Goal: Contribute content

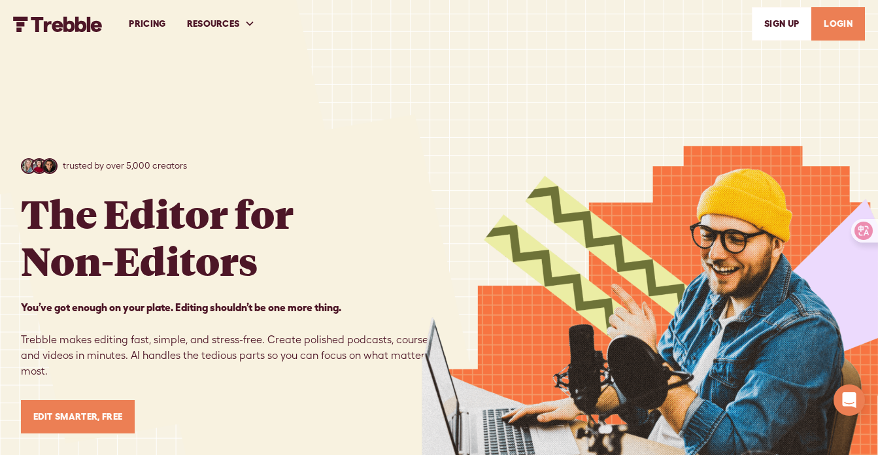
click at [835, 32] on link "LOGIN" at bounding box center [838, 23] width 54 height 33
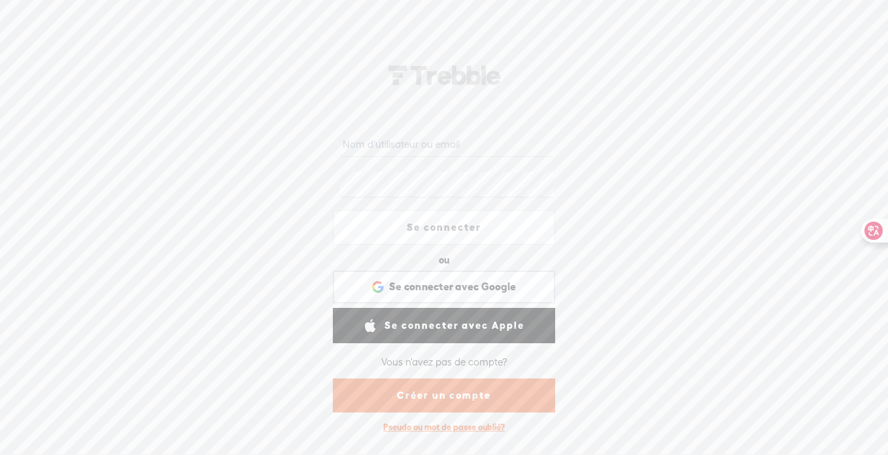
type input "[EMAIL_ADDRESS][DOMAIN_NAME]"
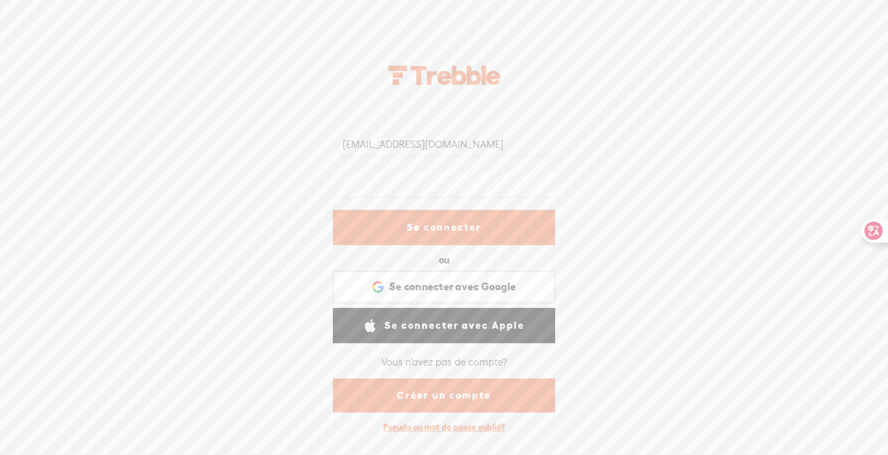
click at [455, 231] on link "Se connecter" at bounding box center [444, 227] width 222 height 35
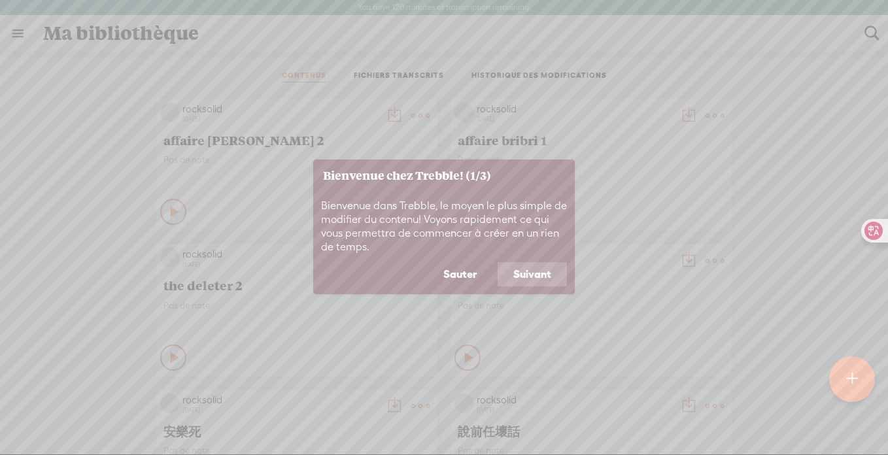
click at [525, 268] on button "Suivant" at bounding box center [532, 274] width 69 height 25
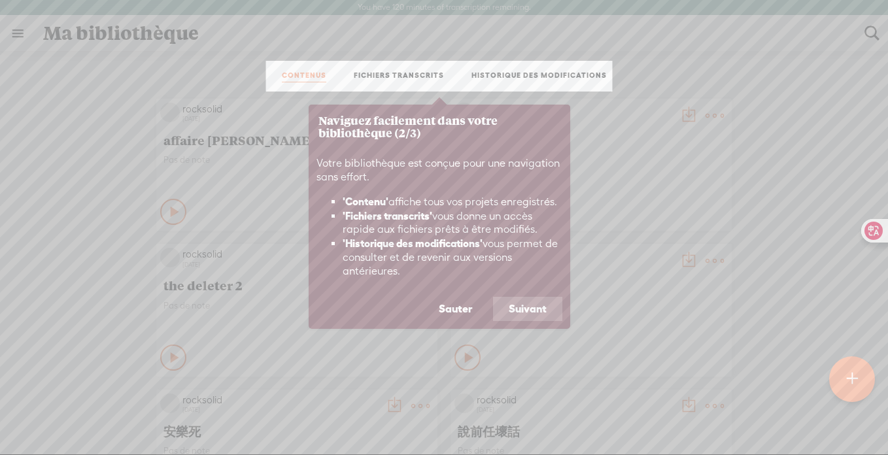
click at [534, 305] on button "Suivant" at bounding box center [527, 309] width 69 height 25
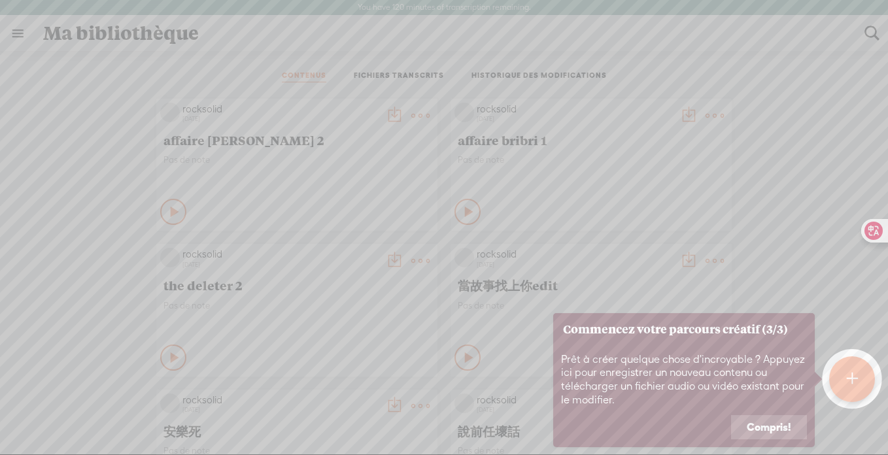
click at [778, 426] on button "Compris!" at bounding box center [769, 427] width 76 height 25
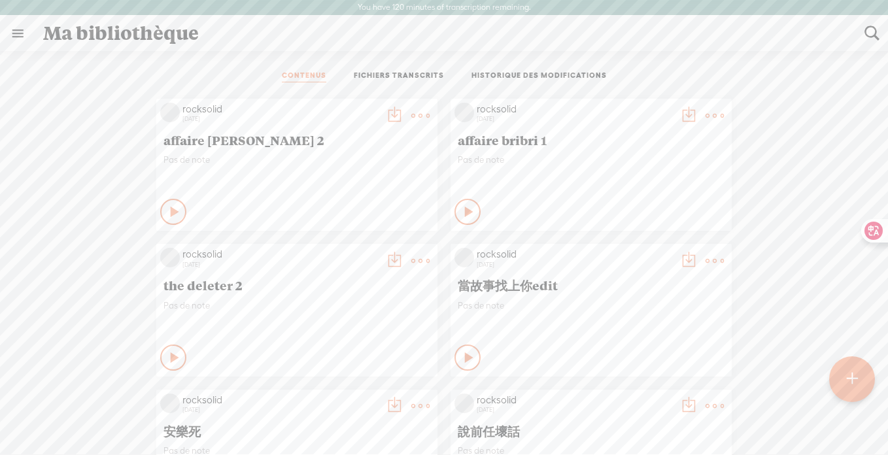
click at [853, 379] on t at bounding box center [851, 379] width 11 height 29
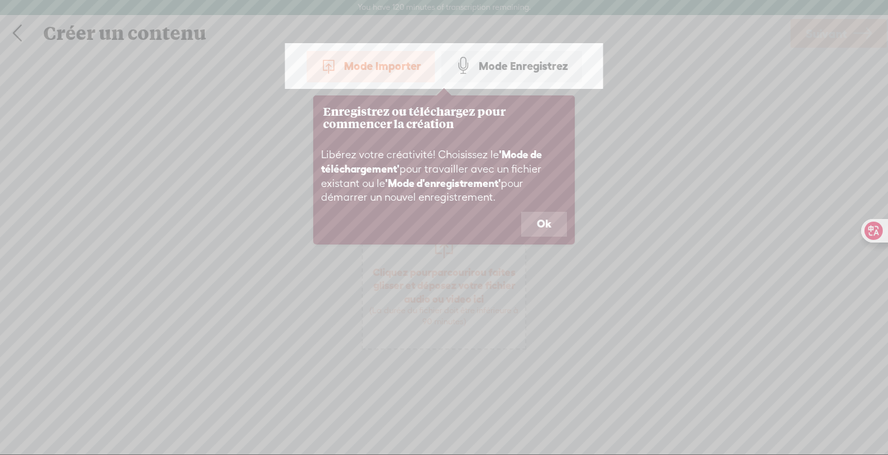
click at [536, 218] on button "Ok" at bounding box center [544, 224] width 46 height 25
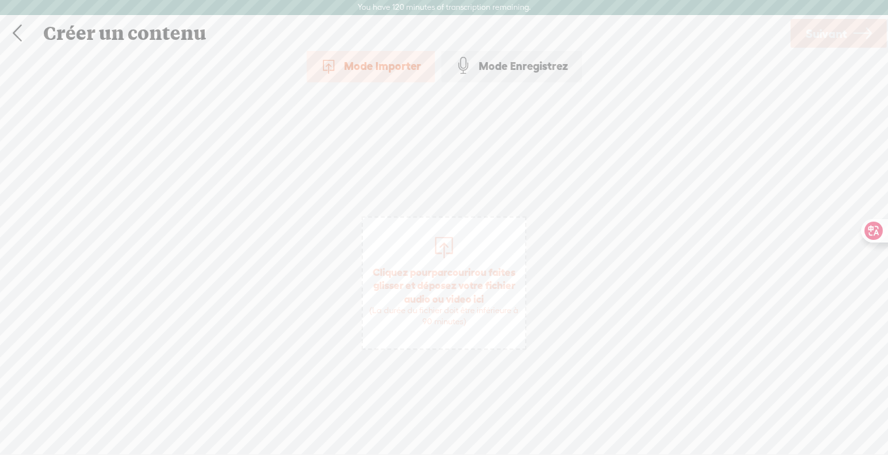
click at [439, 288] on span "Cliquez pour parcourir ou faites glisser et déposez votre fichier audio ou vide…" at bounding box center [444, 296] width 162 height 75
click at [830, 42] on span "Suivant" at bounding box center [825, 33] width 41 height 33
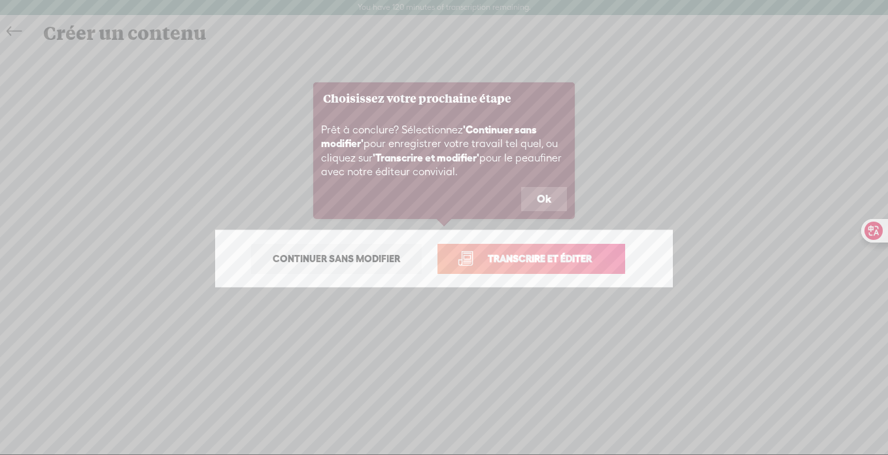
click at [512, 255] on span "Transcrire et éditer" at bounding box center [539, 258] width 131 height 15
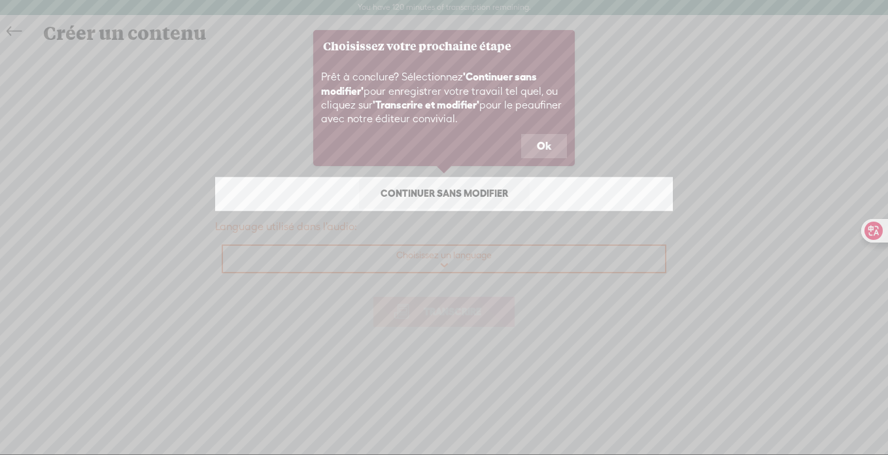
drag, startPoint x: 492, startPoint y: 199, endPoint x: 535, endPoint y: 144, distance: 70.2
click at [541, 127] on body "You have 120 minutes of transcription remaining. Upgrade to increase your limit…" at bounding box center [444, 227] width 888 height 454
click at [535, 144] on button "Ok" at bounding box center [544, 146] width 46 height 25
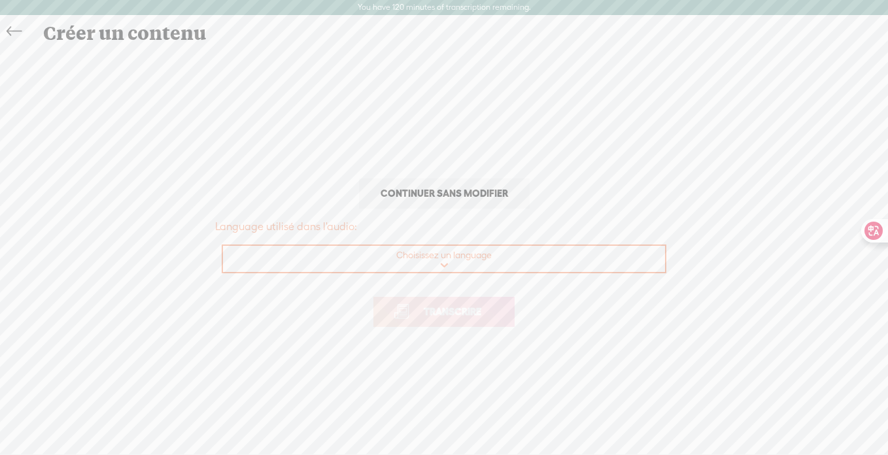
select select "zh-TW"
click at [420, 317] on span "Transcrire" at bounding box center [452, 311] width 85 height 15
